Goal: Transaction & Acquisition: Download file/media

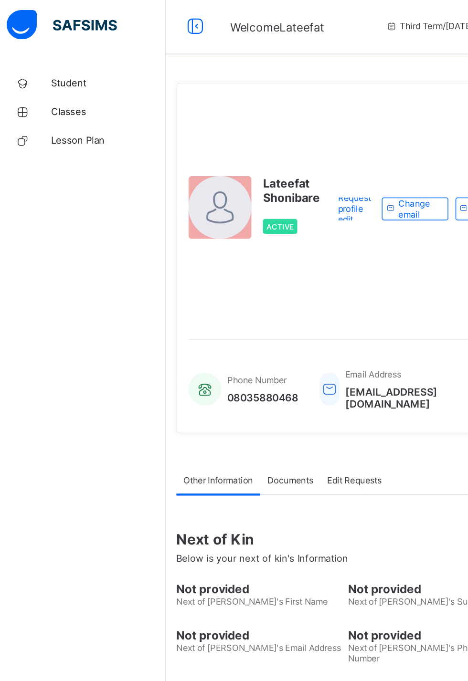
click at [58, 82] on link "Classes" at bounding box center [57, 76] width 115 height 19
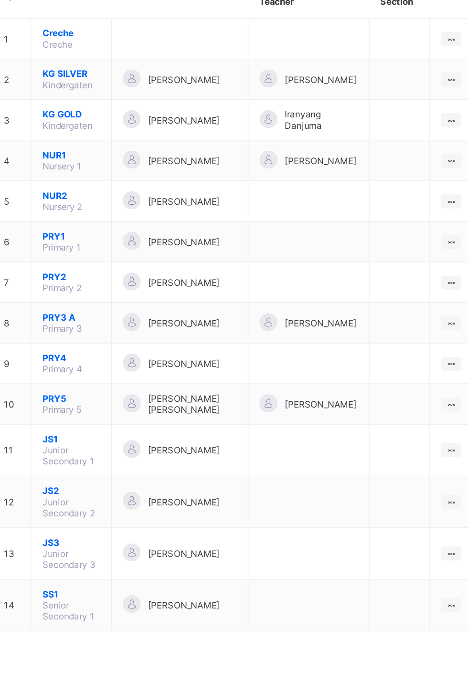
click at [0, 0] on ul "View Class Assign form Teacher" at bounding box center [0, 0] width 0 height 0
click at [0, 0] on div "View Class" at bounding box center [0, 0] width 0 height 0
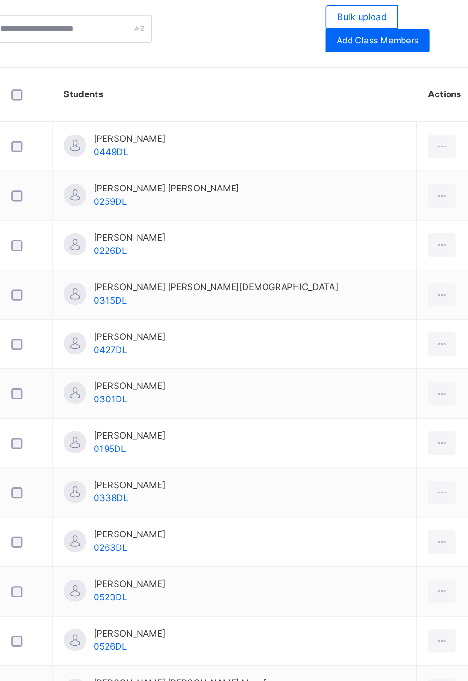
scroll to position [132, 0]
click at [413, 240] on div at bounding box center [422, 240] width 18 height 15
click at [0, 0] on div "View Profile" at bounding box center [0, 0] width 0 height 0
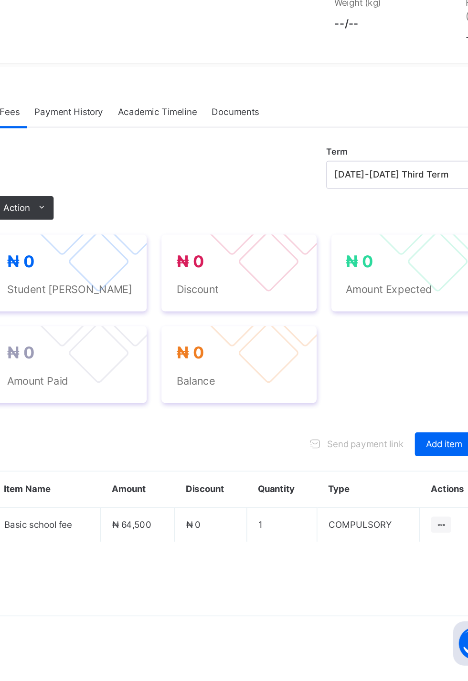
click at [242, 323] on span "Academic Timeline" at bounding box center [238, 318] width 51 height 9
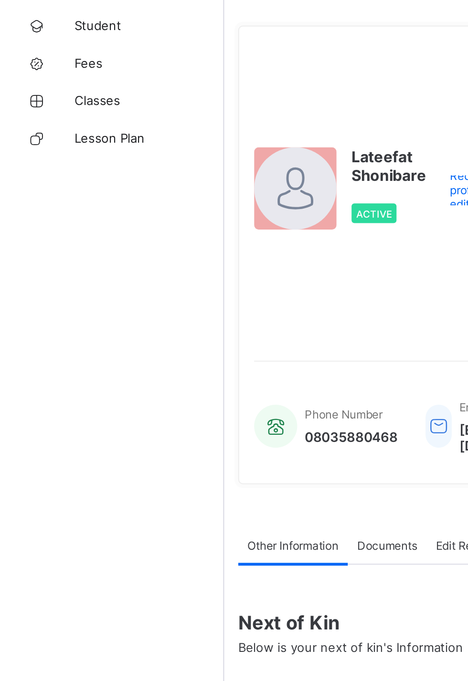
click at [58, 97] on span "Classes" at bounding box center [76, 96] width 76 height 8
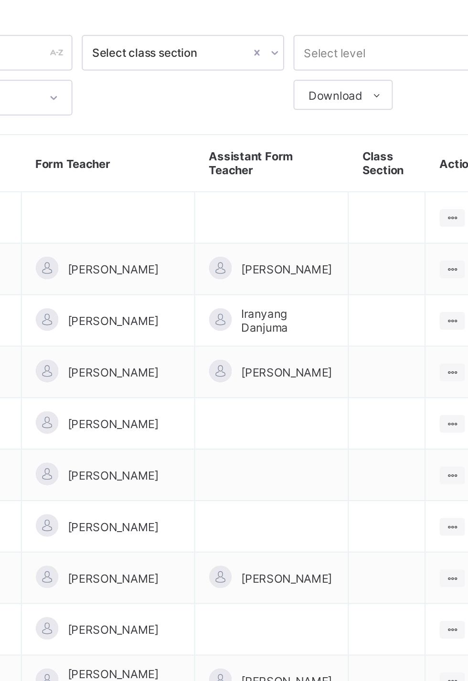
click at [0, 0] on ul "View Class Assign form Teacher" at bounding box center [0, 0] width 0 height 0
click at [0, 0] on div "View Class" at bounding box center [0, 0] width 0 height 0
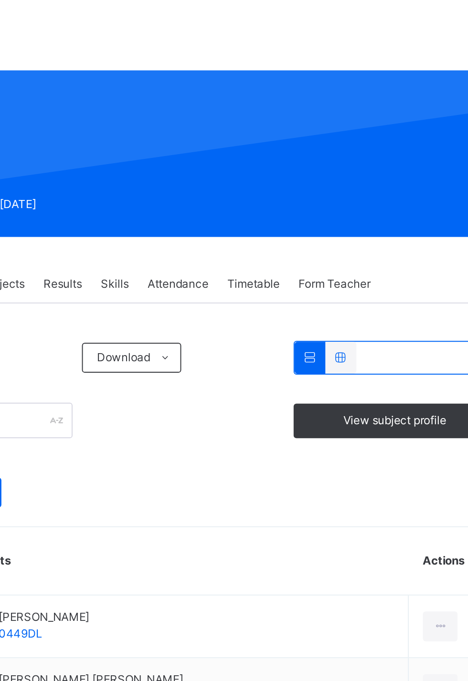
click at [418, 395] on icon at bounding box center [422, 396] width 8 height 9
click at [0, 0] on div "View Profile" at bounding box center [0, 0] width 0 height 0
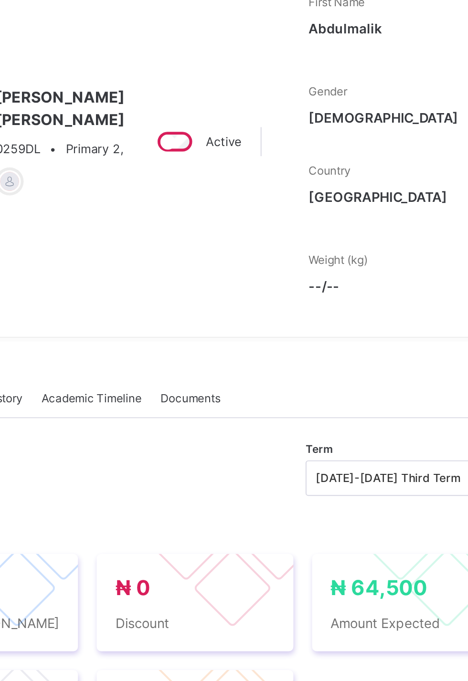
click at [238, 323] on span "Academic Timeline" at bounding box center [238, 318] width 51 height 9
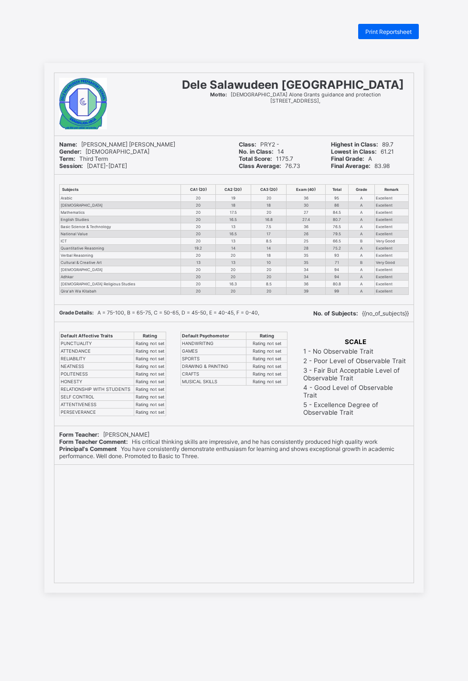
click at [243, 155] on b "Total Score:" at bounding box center [255, 158] width 33 height 7
click at [390, 453] on div "Form Teacher: Azeemah Salawu Abiodun Form Teacher Comment: His critical thinkin…" at bounding box center [233, 445] width 359 height 38
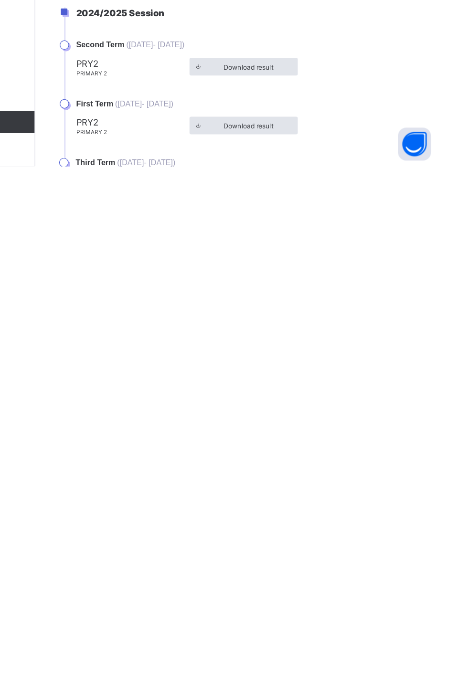
scroll to position [216, 0]
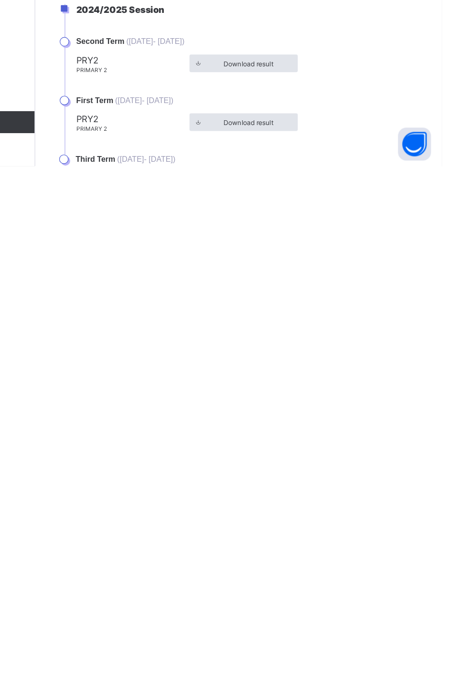
click at [294, 681] on span "Download result" at bounding box center [299, 694] width 43 height 7
